Goal: Transaction & Acquisition: Download file/media

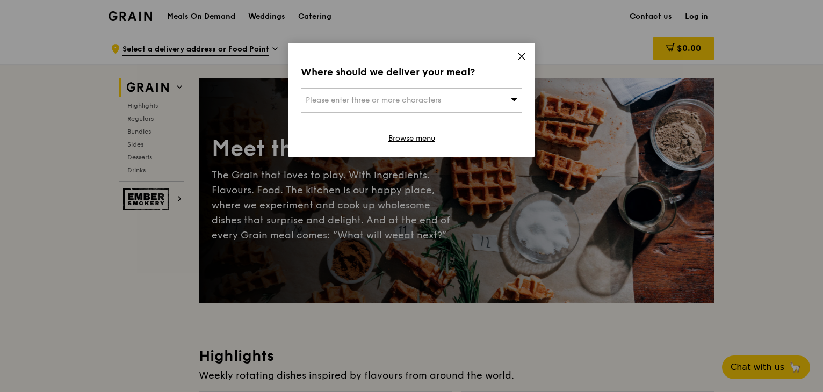
click at [524, 53] on icon at bounding box center [522, 57] width 10 height 10
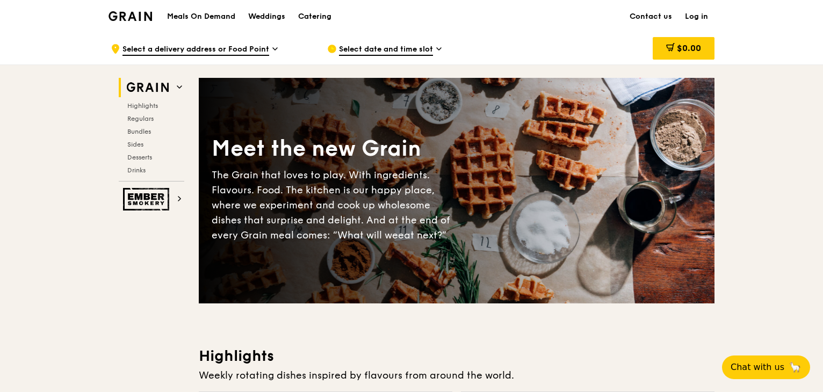
click at [209, 11] on h1 "Meals On Demand" at bounding box center [201, 16] width 68 height 11
click at [208, 23] on div "Meals On Demand Weddings Catering" at bounding box center [249, 16] width 177 height 33
click at [203, 21] on h1 "Meals On Demand" at bounding box center [201, 16] width 68 height 11
click at [195, 19] on h1 "Meals On Demand" at bounding box center [201, 16] width 68 height 11
click at [143, 118] on span "Regulars" at bounding box center [141, 119] width 28 height 8
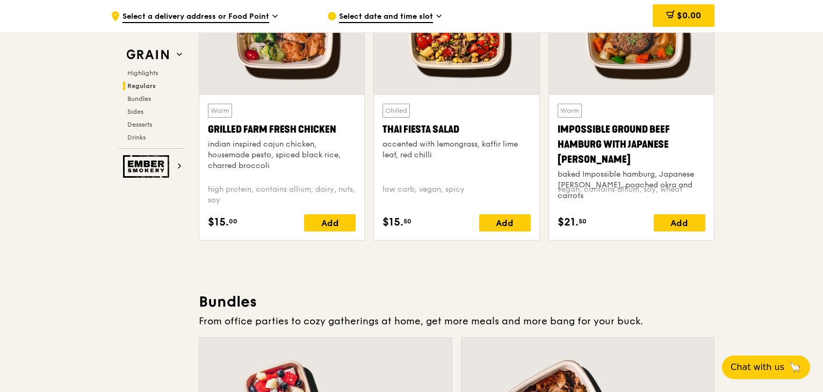
scroll to position [1179, 0]
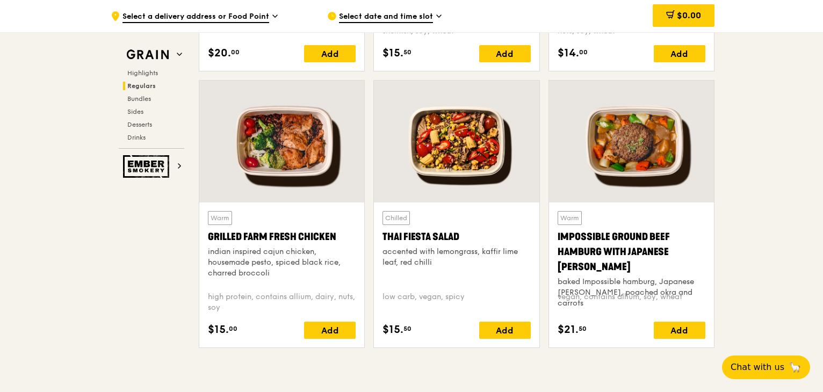
click at [296, 230] on div "Grilled Farm Fresh Chicken" at bounding box center [282, 236] width 148 height 15
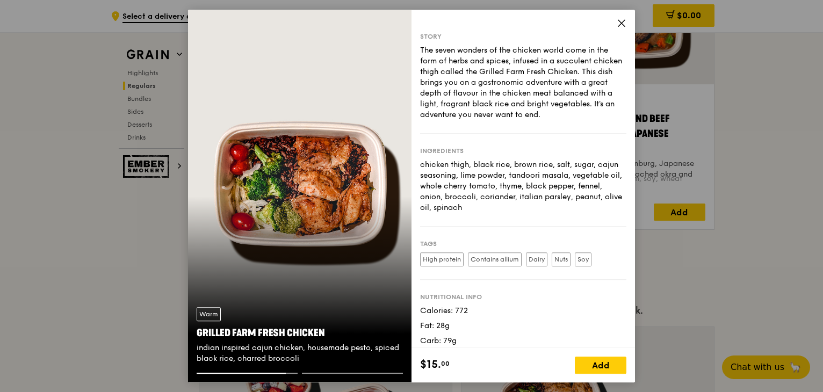
scroll to position [1233, 0]
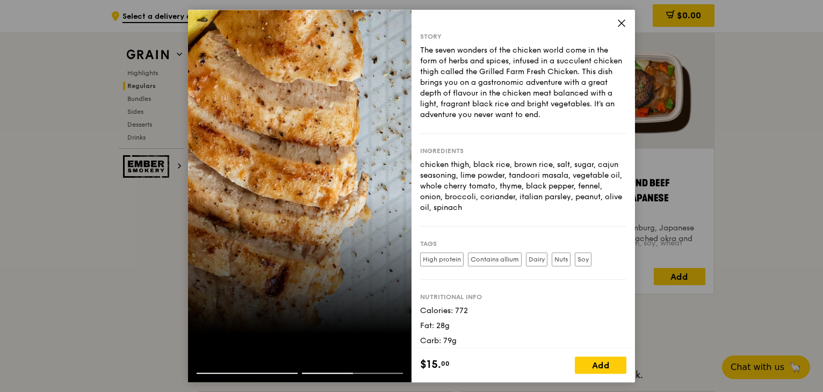
click at [620, 20] on icon at bounding box center [622, 23] width 10 height 10
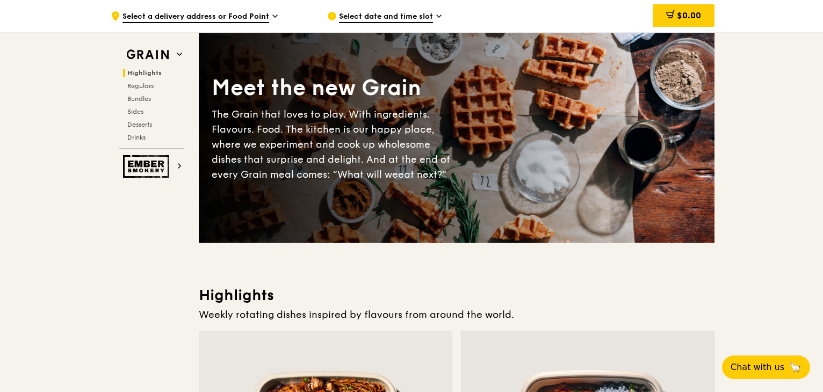
scroll to position [0, 0]
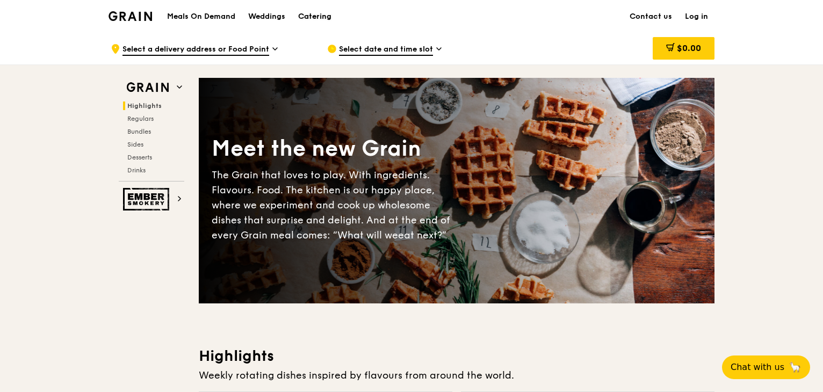
click at [309, 20] on div "Catering" at bounding box center [314, 17] width 33 height 32
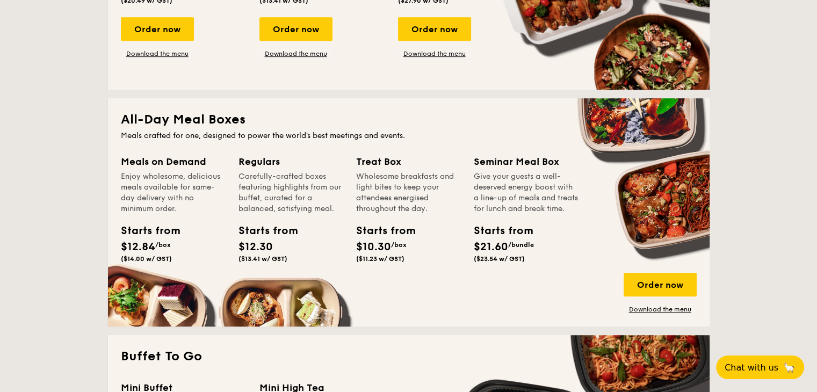
scroll to position [644, 0]
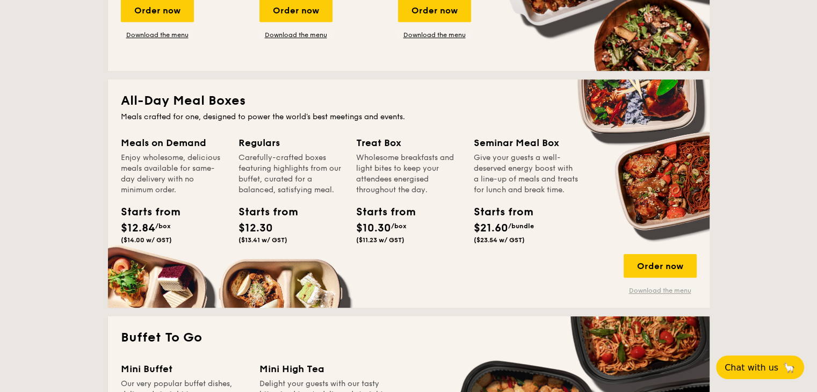
click at [653, 292] on link "Download the menu" at bounding box center [659, 290] width 73 height 9
